Goal: Transaction & Acquisition: Purchase product/service

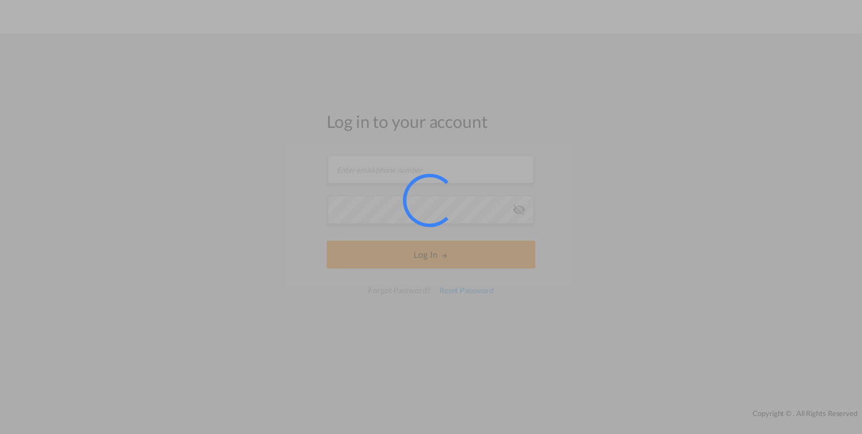
type input "[PERSON_NAME][EMAIL_ADDRESS][DOMAIN_NAME]"
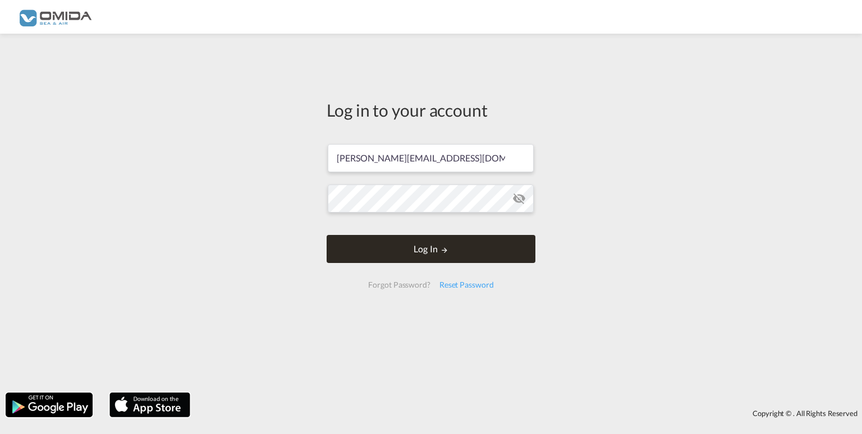
click at [430, 258] on button "Log In" at bounding box center [431, 249] width 209 height 28
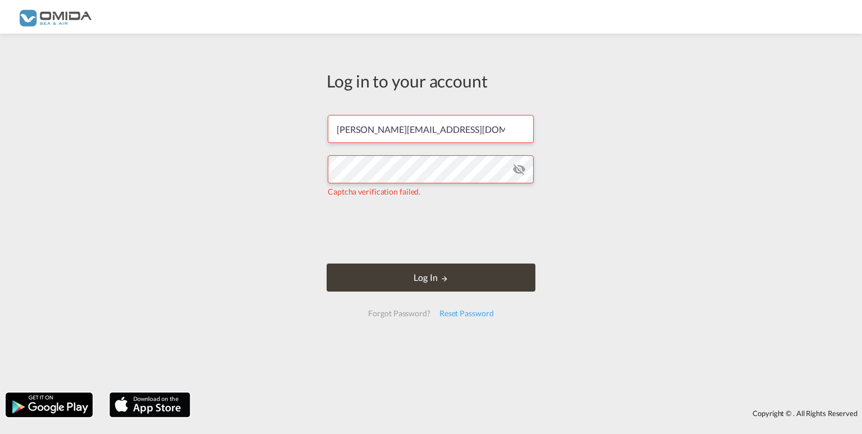
click at [517, 168] on md-icon "icon-eye-off" at bounding box center [518, 169] width 13 height 13
click at [372, 261] on form "[PERSON_NAME][EMAIL_ADDRESS][DOMAIN_NAME] Captcha verification failed. Log In F…" at bounding box center [431, 216] width 209 height 224
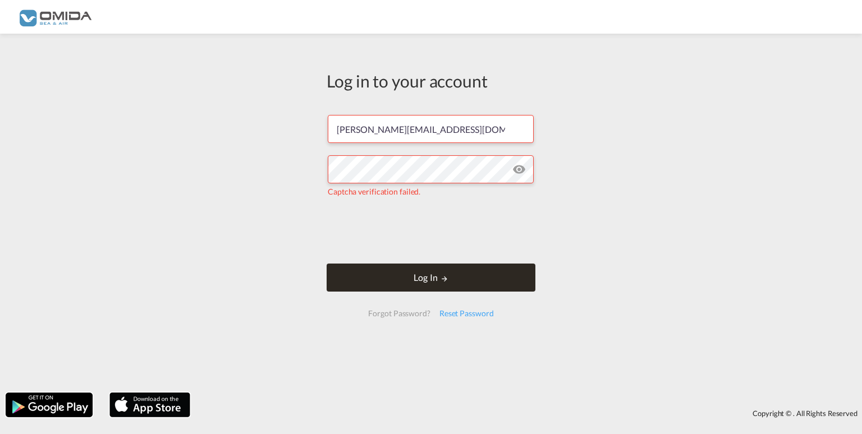
click at [370, 274] on button "Log In" at bounding box center [431, 278] width 209 height 28
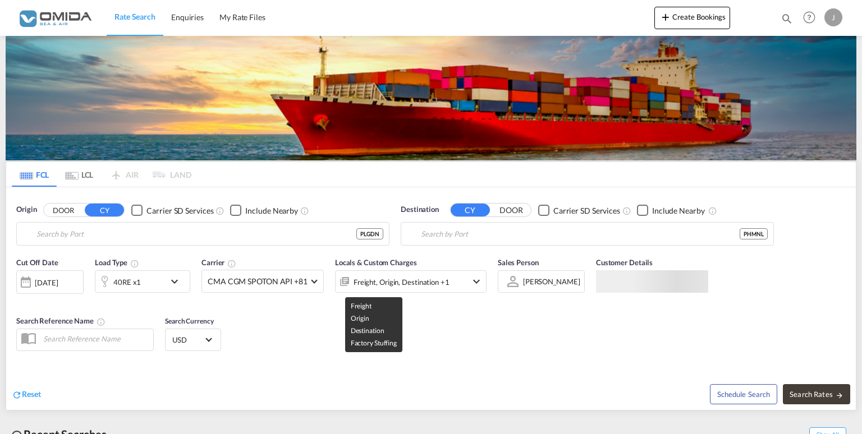
type input "Gdansk, PLGDN"
type input "[GEOGRAPHIC_DATA], PHMNL"
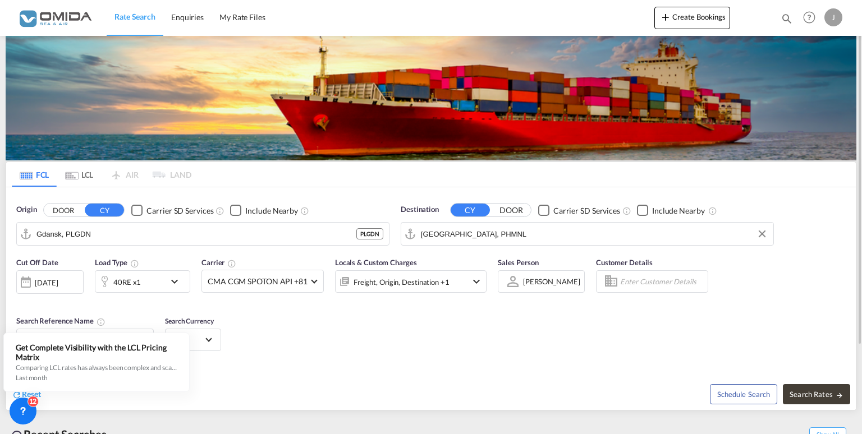
click at [492, 235] on input "[GEOGRAPHIC_DATA], PHMNL" at bounding box center [594, 234] width 347 height 17
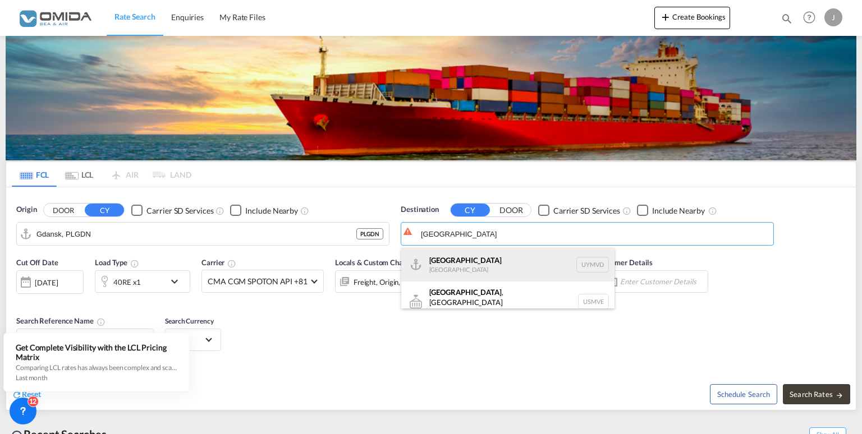
click at [512, 266] on div "[GEOGRAPHIC_DATA] [GEOGRAPHIC_DATA] UYMVD" at bounding box center [507, 265] width 213 height 34
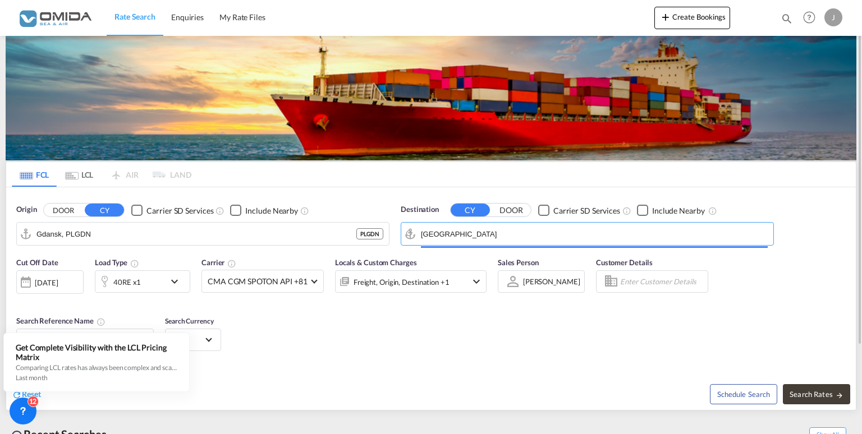
type input "[GEOGRAPHIC_DATA], UYMVD"
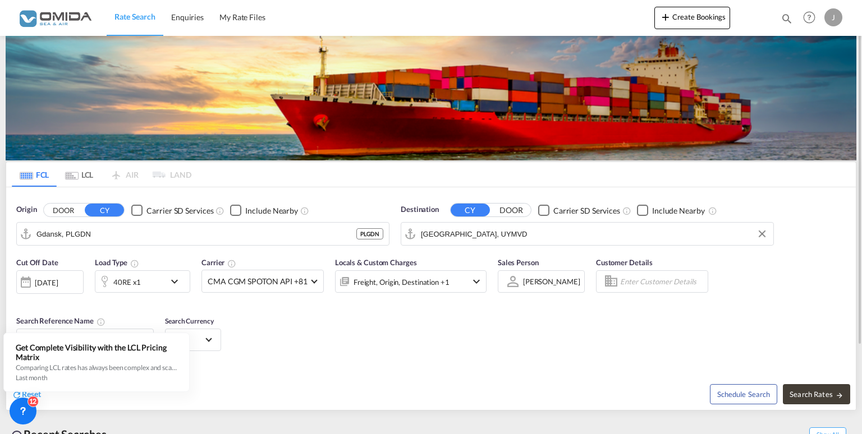
click at [179, 279] on md-icon "icon-chevron-down" at bounding box center [177, 281] width 19 height 13
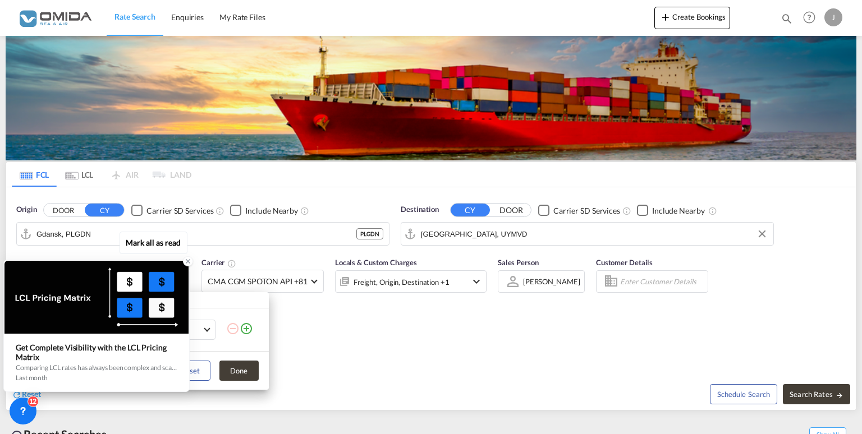
click at [187, 264] on icon at bounding box center [188, 262] width 8 height 8
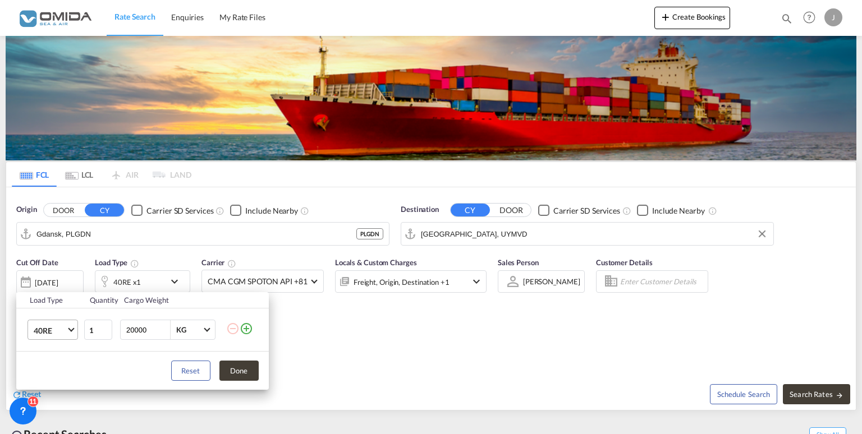
click at [72, 331] on span "Choose: \a40RE" at bounding box center [71, 329] width 6 height 6
click at [54, 329] on md-option "40HC" at bounding box center [62, 326] width 76 height 27
click at [250, 372] on button "Done" at bounding box center [238, 371] width 39 height 20
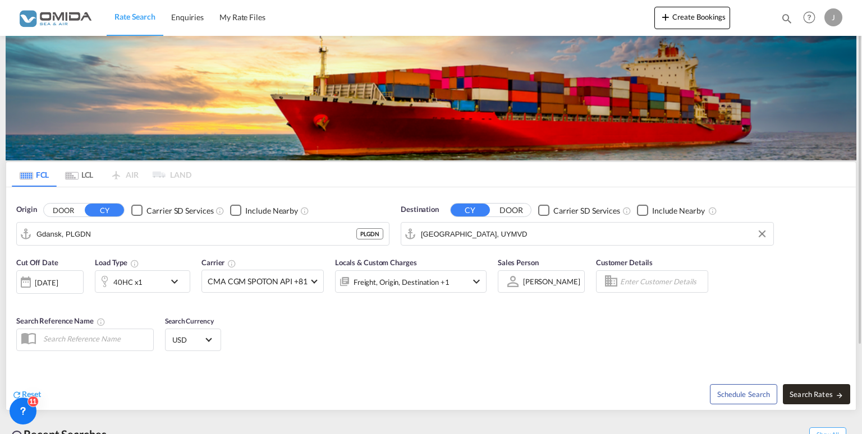
click at [818, 399] on button "Search Rates" at bounding box center [816, 394] width 67 height 20
type input "PLGDN to UYMVD / [DATE]"
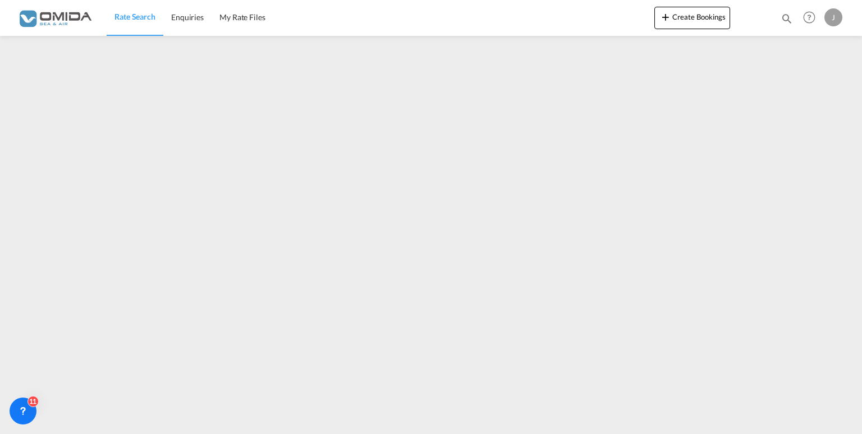
click at [487, 432] on md-content "Rate Search Enquiries My Rate Files Create Bookings Enquiries Help Resources Pr…" at bounding box center [431, 217] width 862 height 434
